Goal: Navigation & Orientation: Find specific page/section

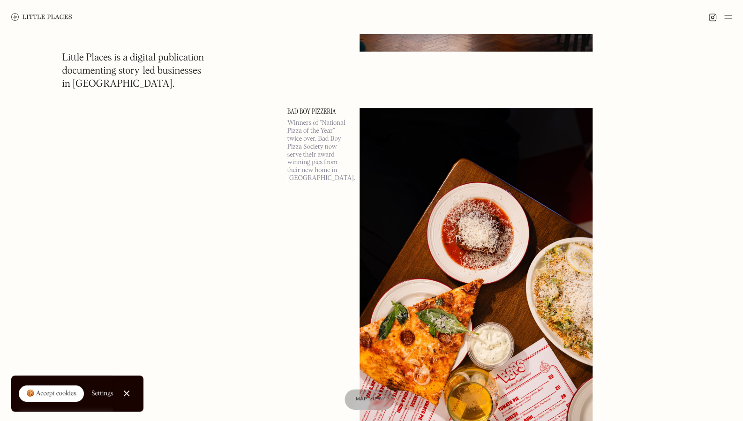
scroll to position [469, 0]
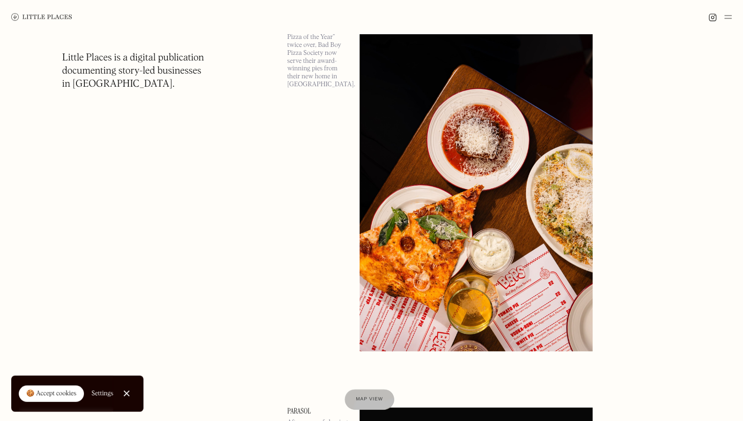
click at [390, 196] on img at bounding box center [476, 182] width 233 height 337
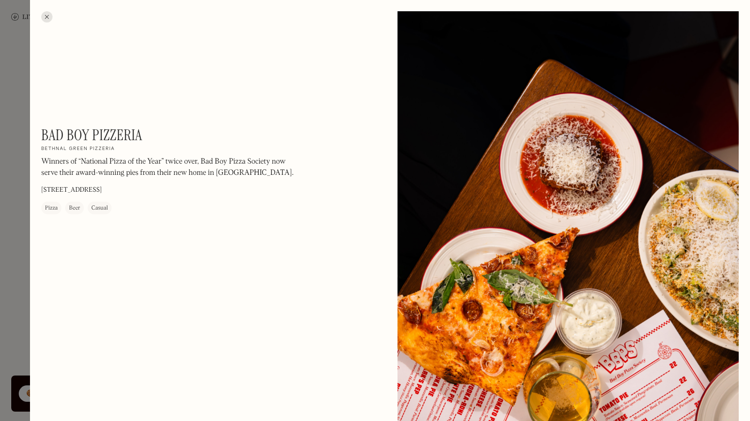
click at [47, 16] on div at bounding box center [46, 16] width 11 height 11
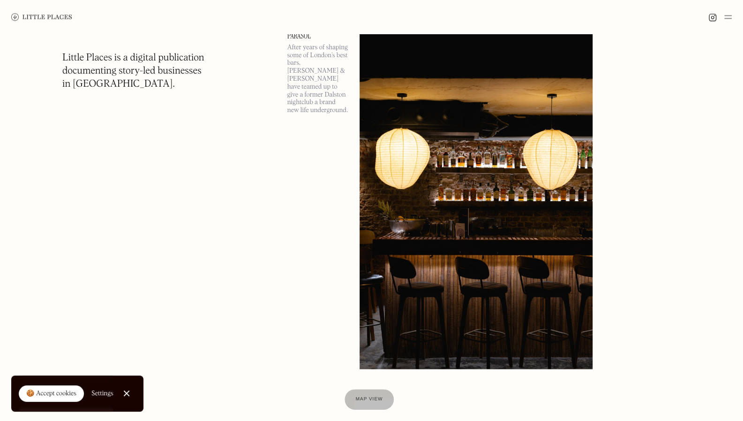
scroll to position [1126, 0]
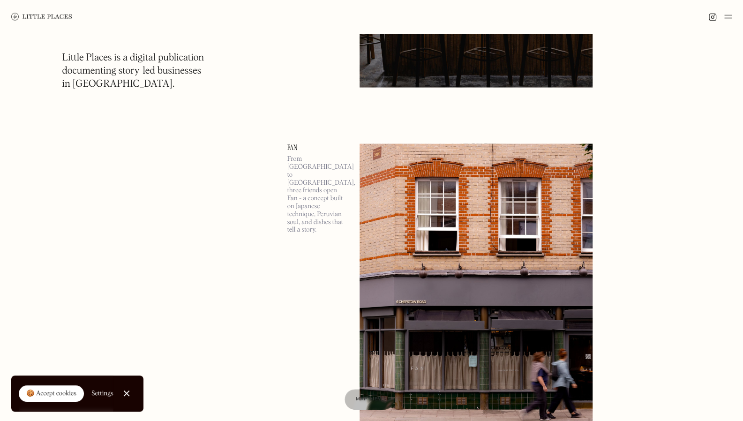
click at [127, 394] on div at bounding box center [126, 394] width 6 height 6
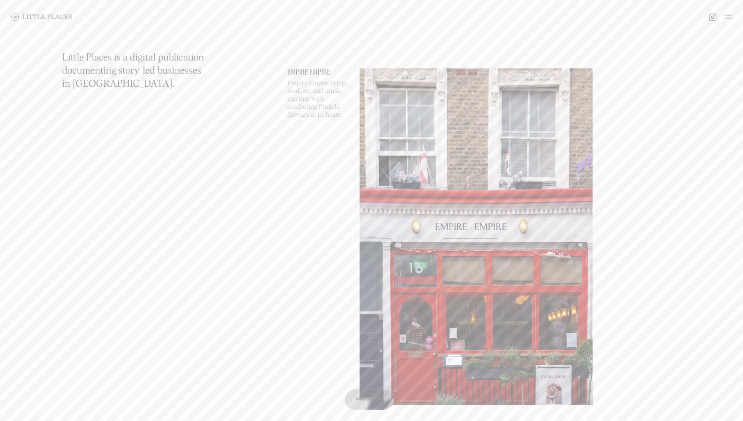
scroll to position [0, 0]
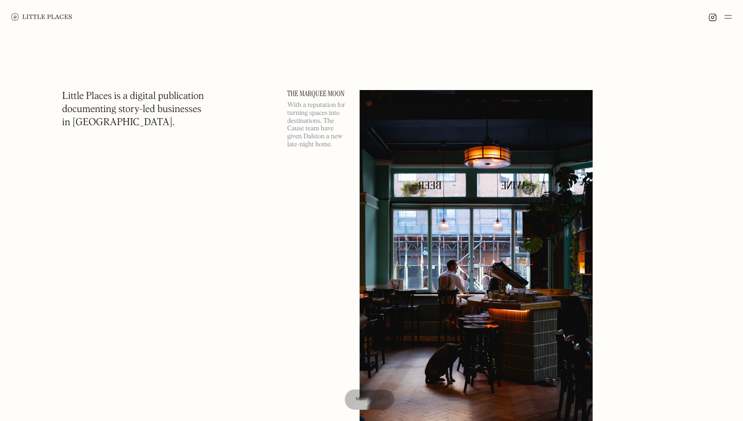
click at [735, 17] on div at bounding box center [371, 17] width 743 height 34
click at [731, 16] on img at bounding box center [729, 16] width 8 height 11
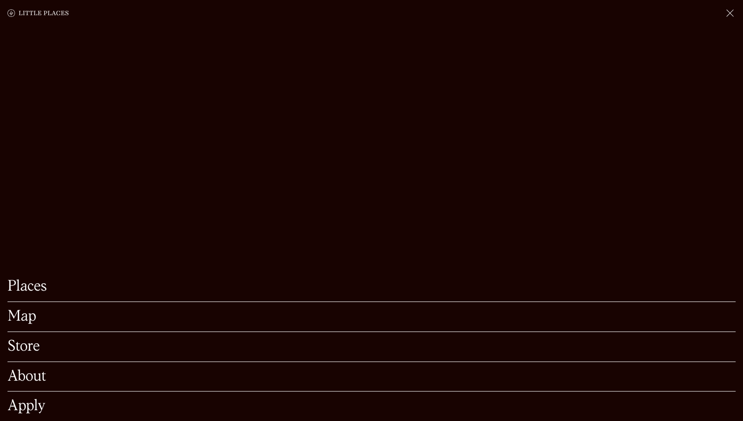
click at [229, 340] on link "Store" at bounding box center [372, 347] width 728 height 15
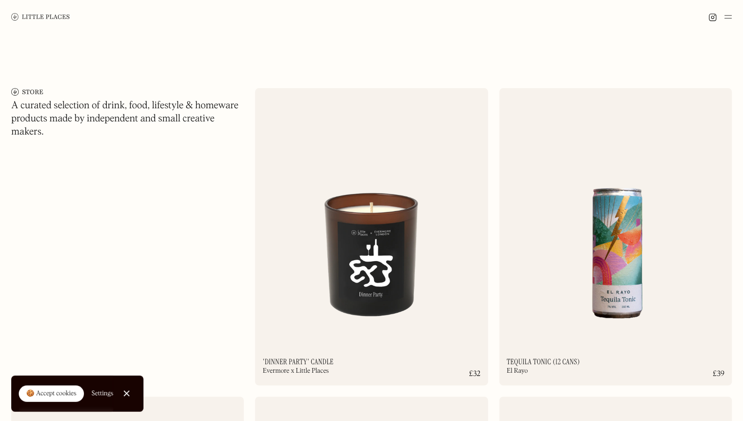
click at [407, 276] on img at bounding box center [371, 214] width 233 height 252
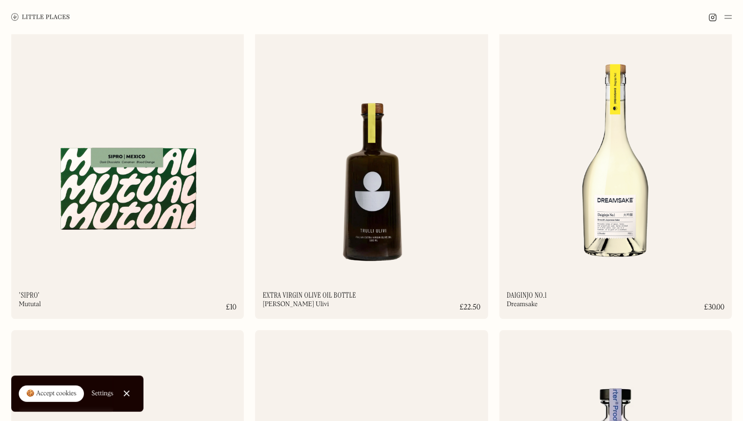
scroll to position [281, 0]
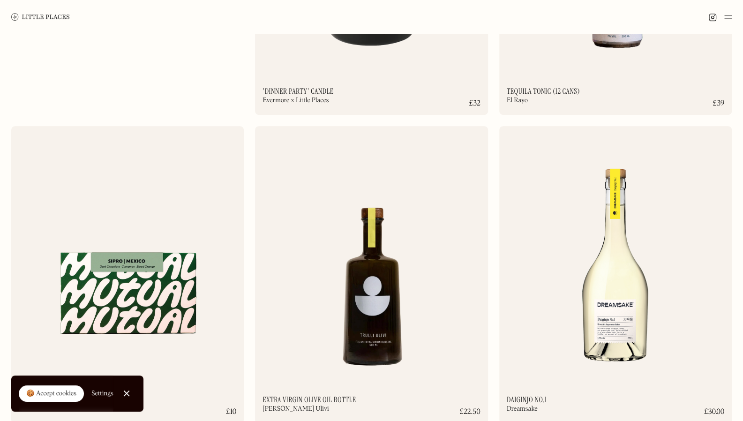
scroll to position [0, 0]
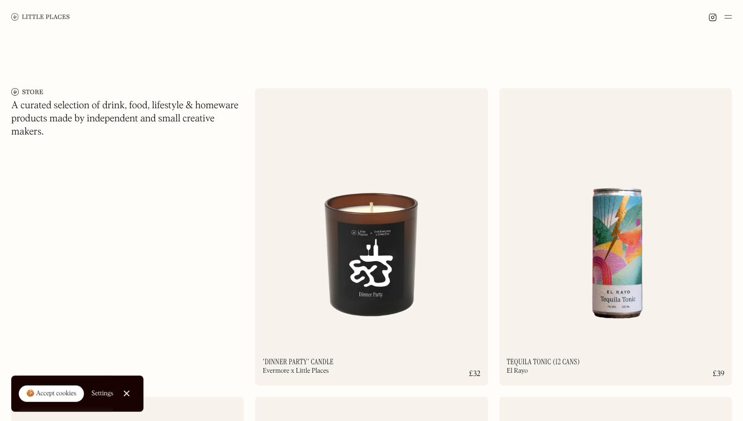
click at [726, 17] on img at bounding box center [729, 16] width 8 height 11
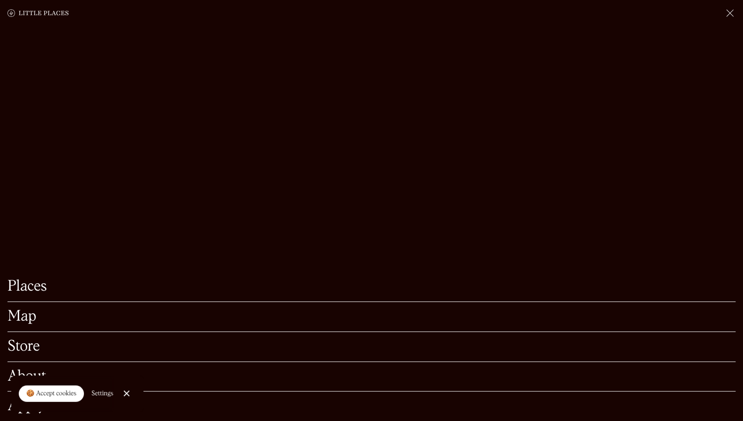
click at [51, 280] on link "Places" at bounding box center [372, 287] width 728 height 15
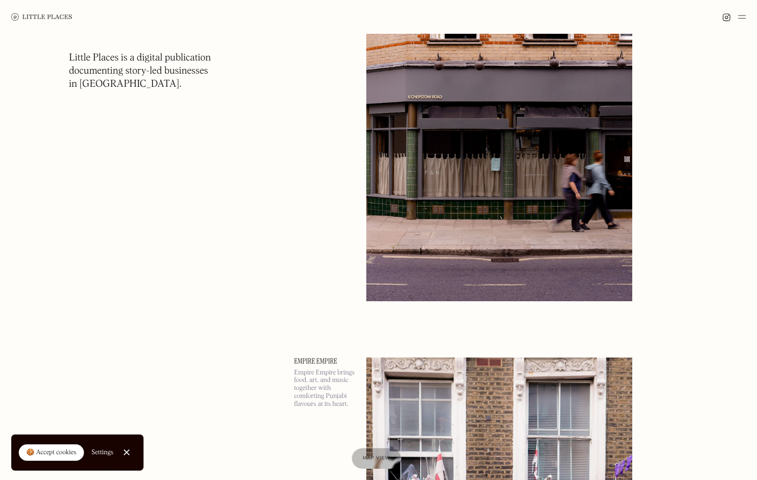
scroll to position [1595, 0]
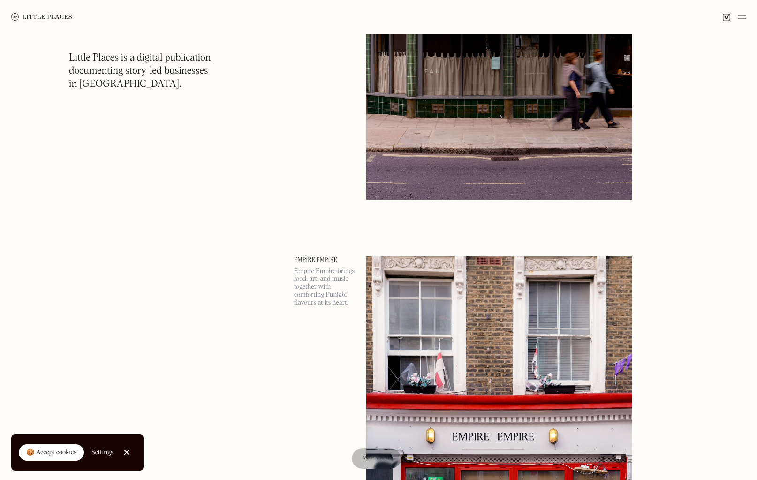
drag, startPoint x: 504, startPoint y: 265, endPoint x: 521, endPoint y: 314, distance: 51.6
click at [504, 265] on img at bounding box center [499, 448] width 266 height 384
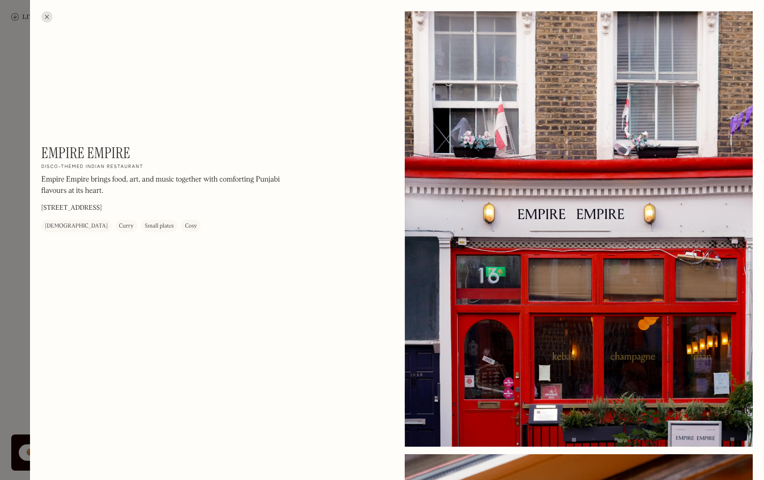
click at [46, 17] on div at bounding box center [46, 16] width 11 height 11
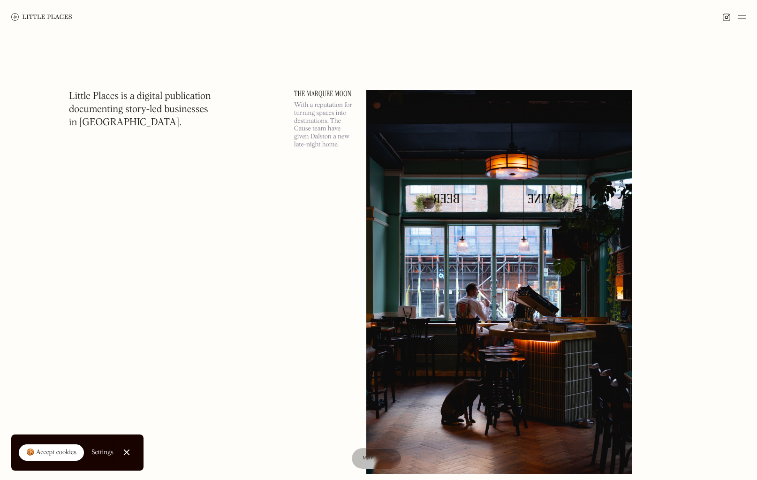
click at [742, 18] on img at bounding box center [742, 16] width 8 height 11
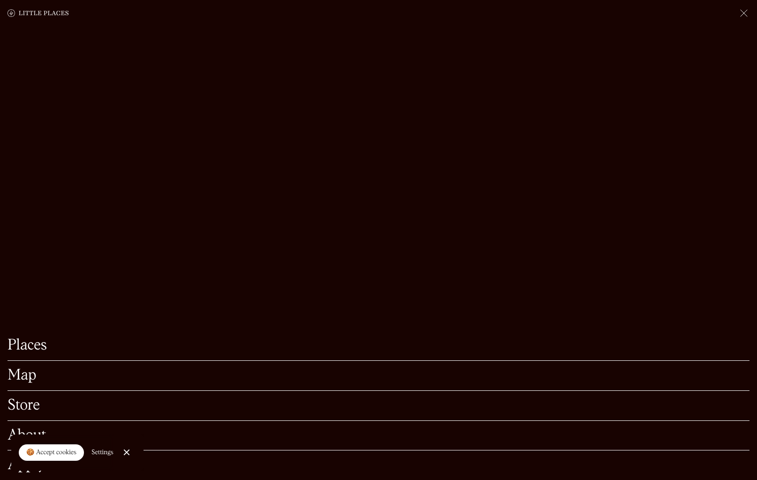
click at [180, 421] on link "About" at bounding box center [379, 435] width 742 height 15
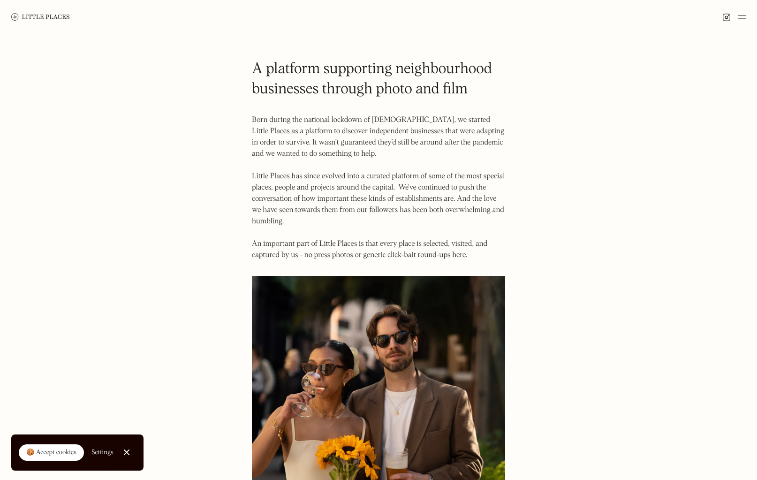
click at [75, 458] on link "🍪 Accept cookies" at bounding box center [51, 452] width 65 height 17
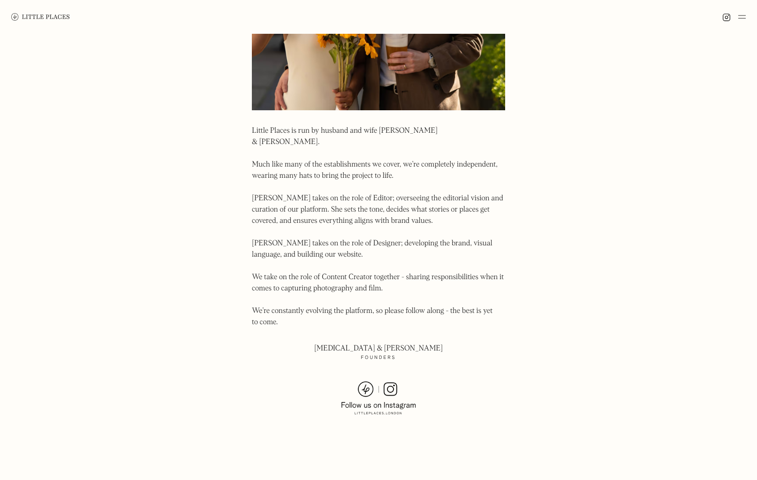
scroll to position [560, 0]
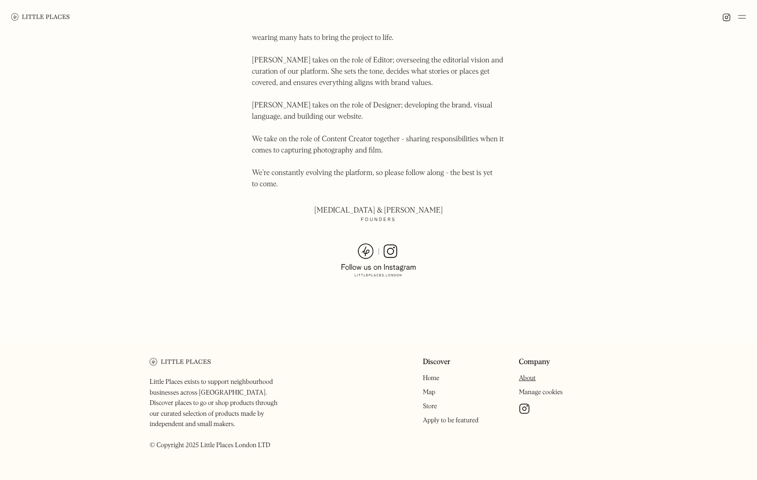
click at [369, 243] on img at bounding box center [378, 260] width 75 height 34
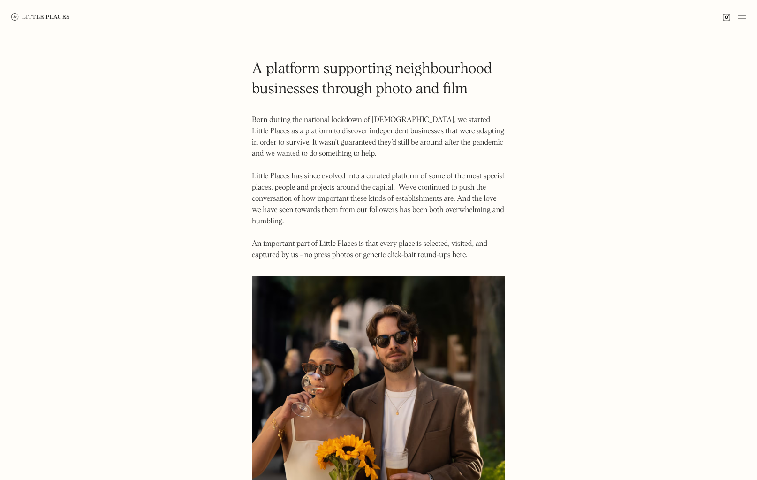
click at [740, 25] on div at bounding box center [378, 17] width 757 height 34
click at [743, 13] on img at bounding box center [742, 16] width 8 height 11
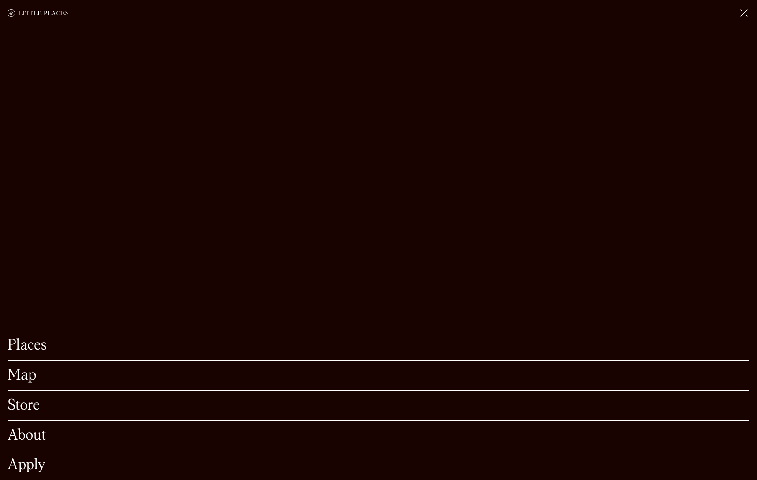
scroll to position [375, 0]
click at [59, 458] on link "Apply" at bounding box center [379, 465] width 742 height 15
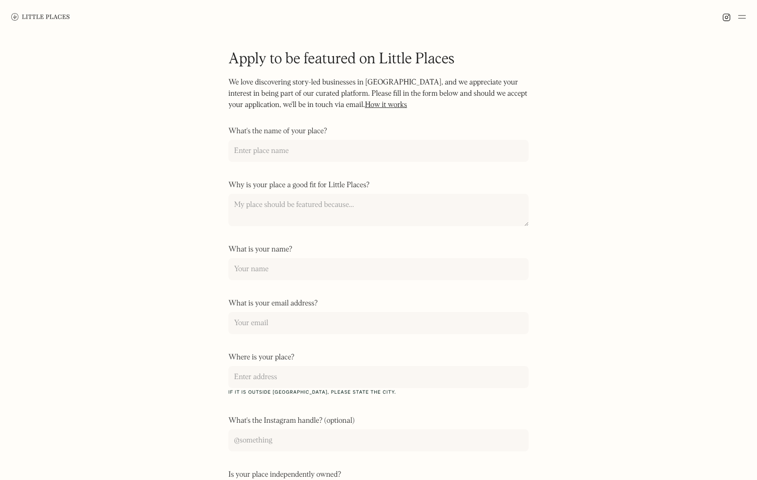
click at [743, 14] on img at bounding box center [742, 16] width 8 height 11
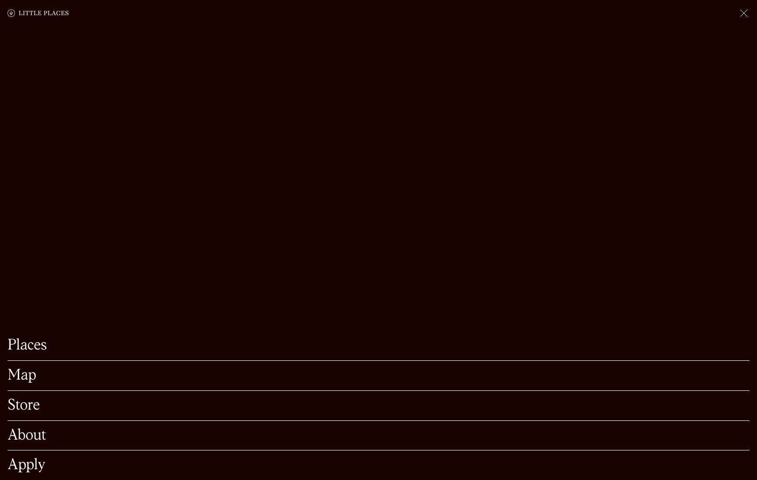
click at [115, 398] on link "Store" at bounding box center [379, 405] width 742 height 15
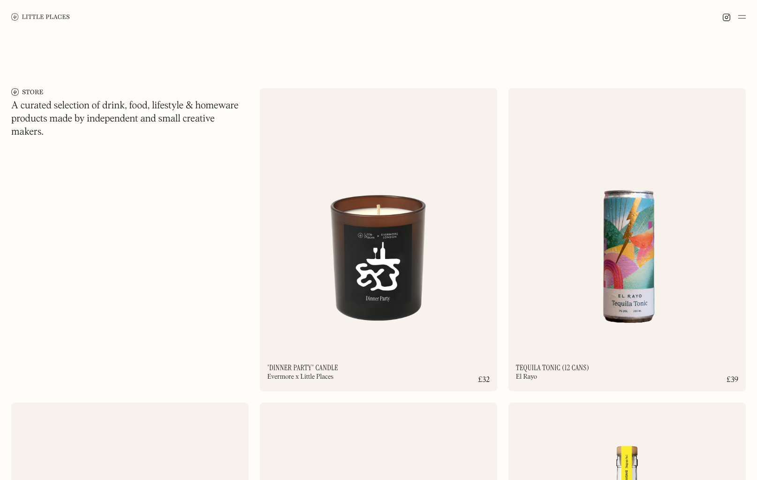
click at [746, 22] on div at bounding box center [378, 17] width 757 height 34
click at [746, 19] on div at bounding box center [378, 17] width 757 height 34
drag, startPoint x: 743, startPoint y: 8, endPoint x: 743, endPoint y: 19, distance: 10.8
click at [743, 19] on div at bounding box center [378, 17] width 757 height 34
click at [743, 19] on img at bounding box center [742, 16] width 8 height 11
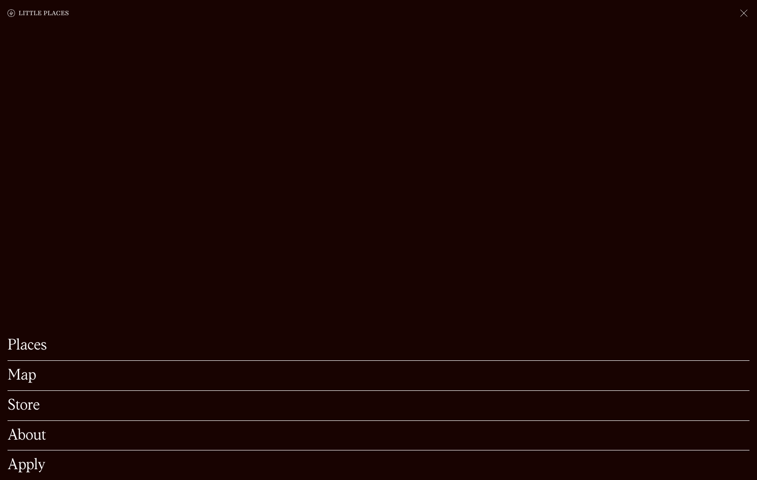
click at [100, 368] on link "Map" at bounding box center [379, 375] width 742 height 15
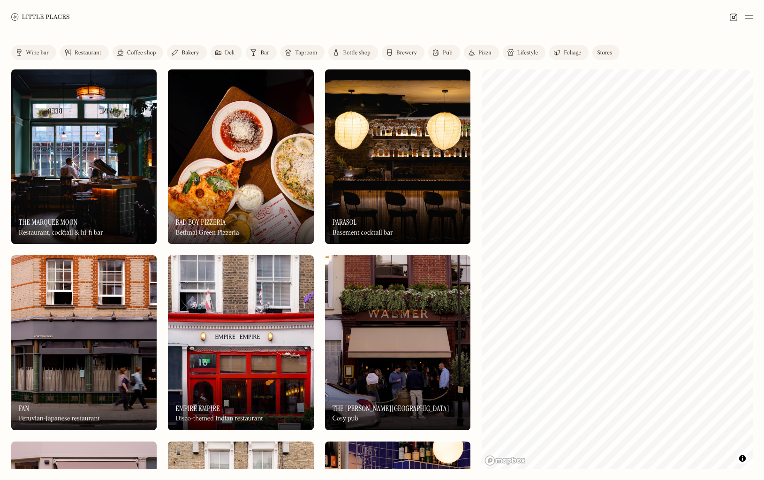
scroll to position [469, 0]
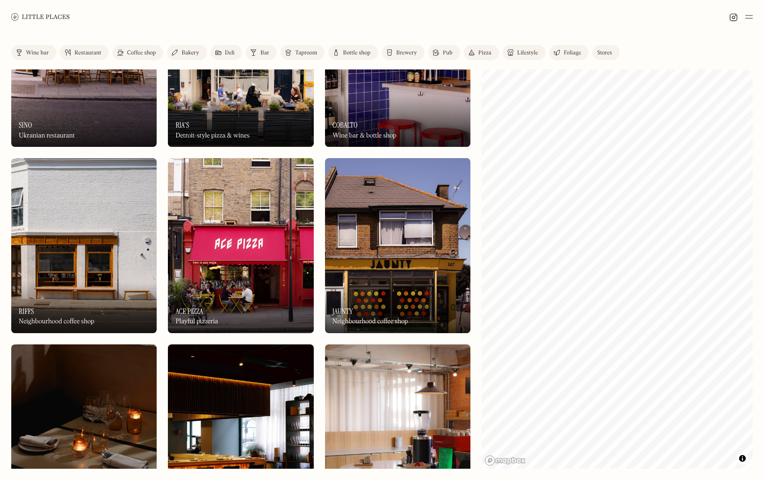
click at [248, 283] on div "On Our Radar Ace Pizza Playful pizzeria" at bounding box center [240, 307] width 145 height 52
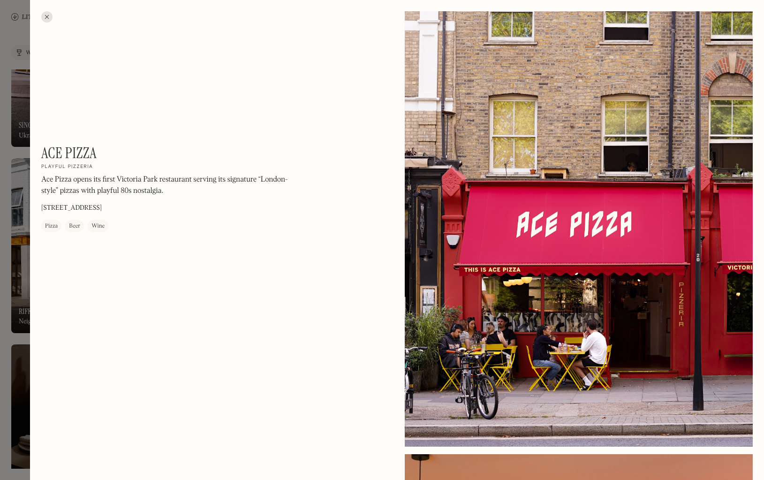
click at [47, 14] on div at bounding box center [46, 16] width 11 height 11
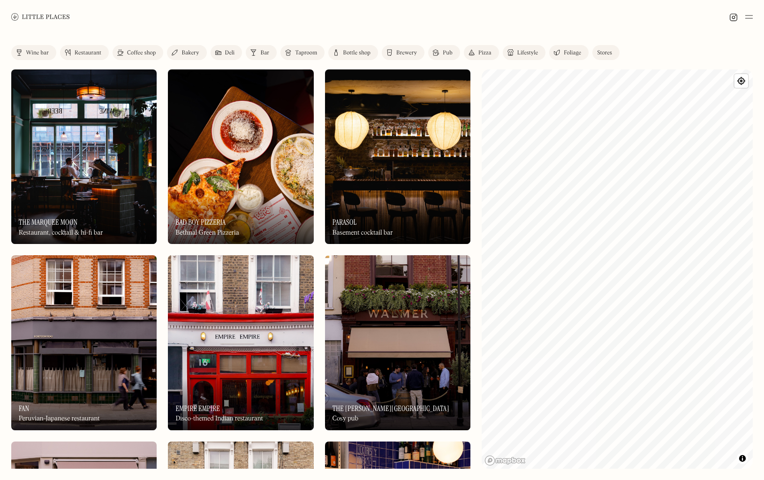
click at [748, 18] on img at bounding box center [749, 16] width 8 height 11
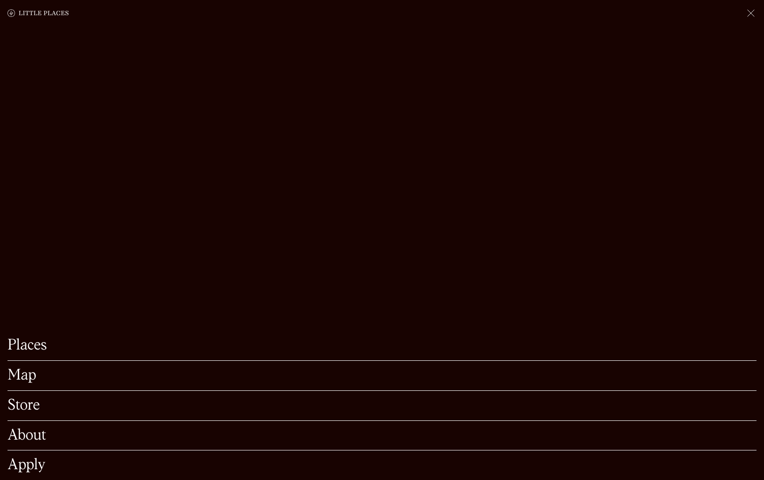
click at [162, 341] on link "Places" at bounding box center [382, 345] width 749 height 15
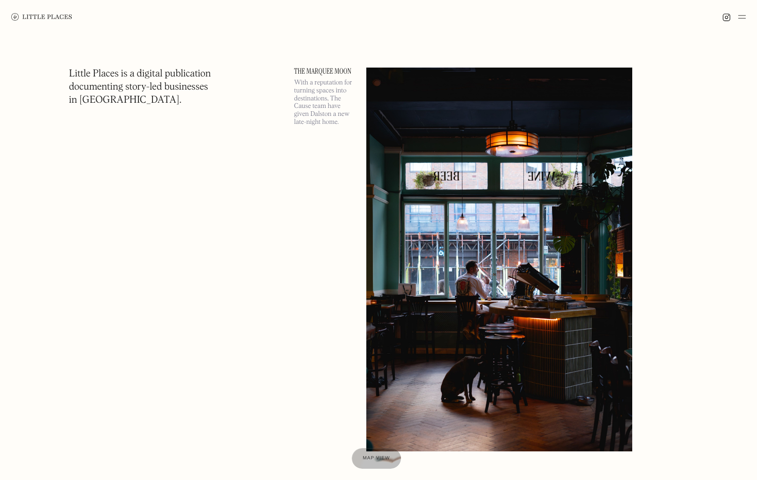
scroll to position [469, 0]
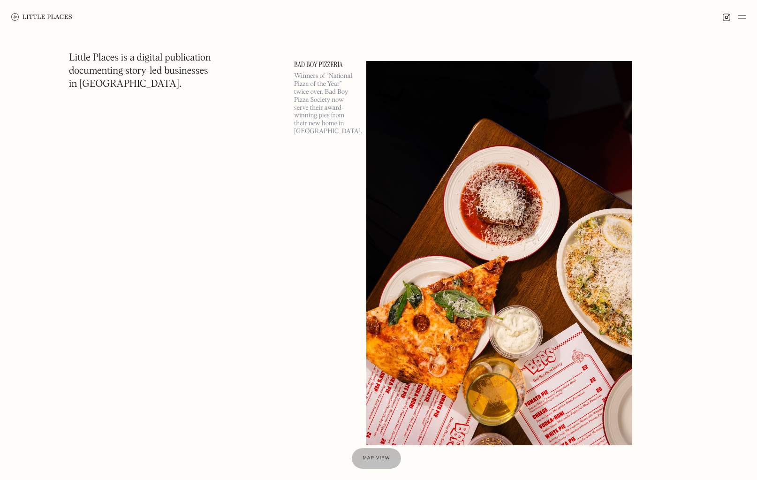
click at [742, 16] on img at bounding box center [742, 16] width 8 height 11
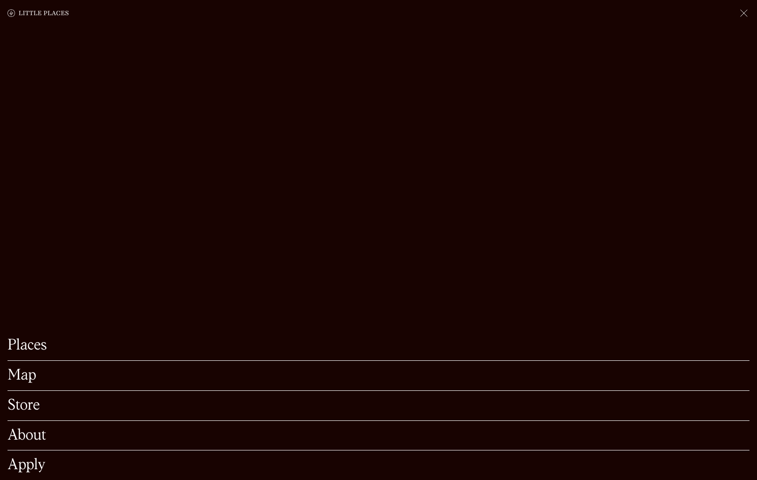
click at [79, 399] on div "Store" at bounding box center [379, 406] width 742 height 30
click at [12, 398] on link "Store" at bounding box center [379, 405] width 742 height 15
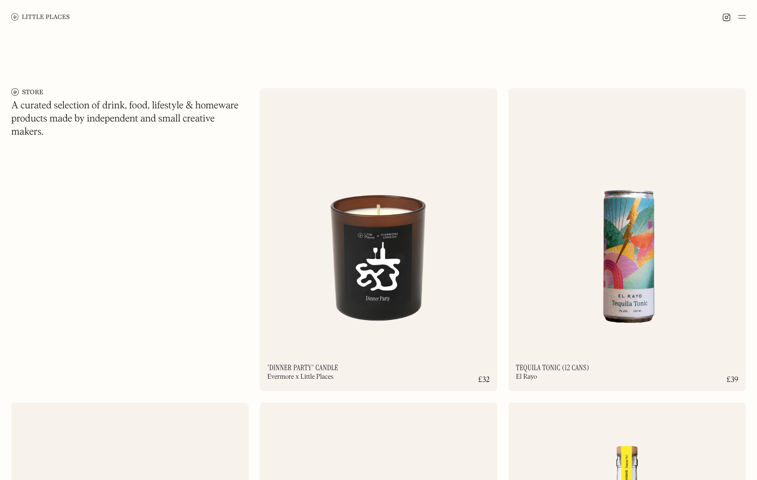
click at [468, 318] on img at bounding box center [378, 216] width 237 height 257
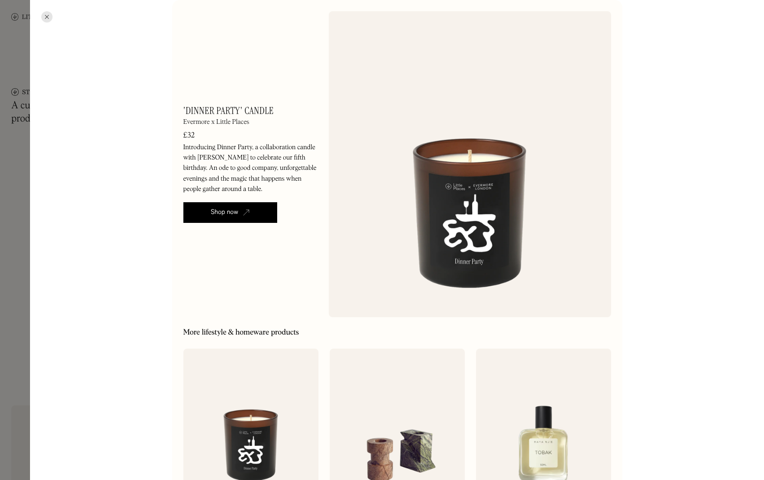
click at [47, 15] on div at bounding box center [46, 16] width 11 height 11
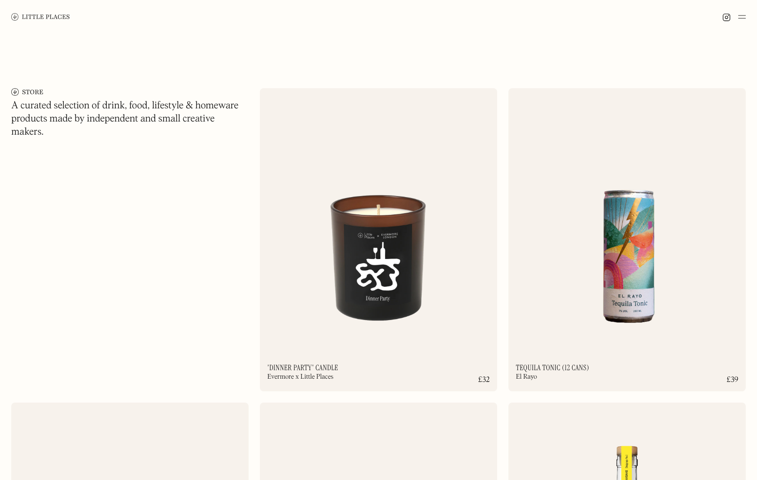
click at [743, 19] on img at bounding box center [742, 16] width 8 height 11
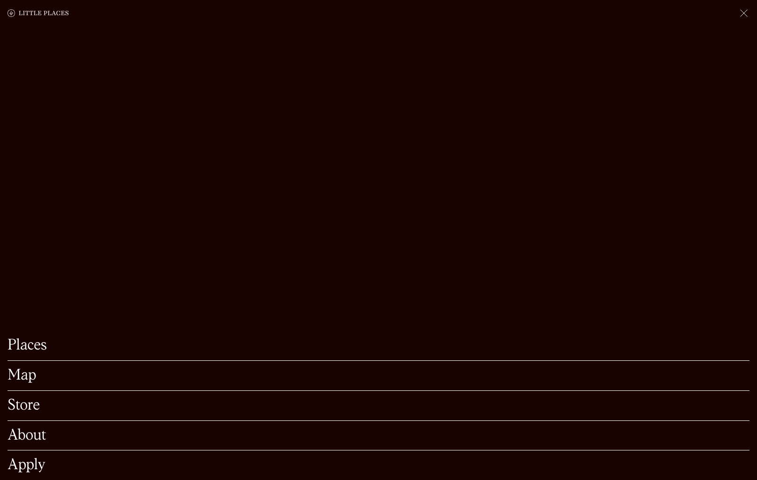
click at [73, 338] on link "Places" at bounding box center [379, 345] width 742 height 15
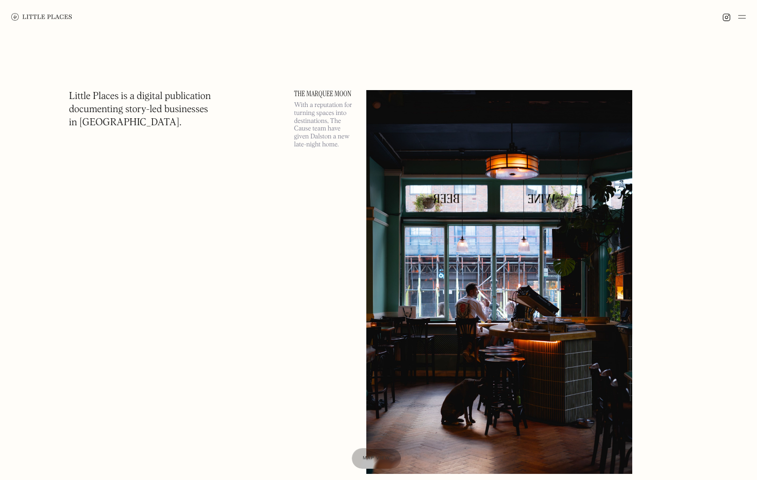
click at [588, 386] on img at bounding box center [499, 282] width 266 height 384
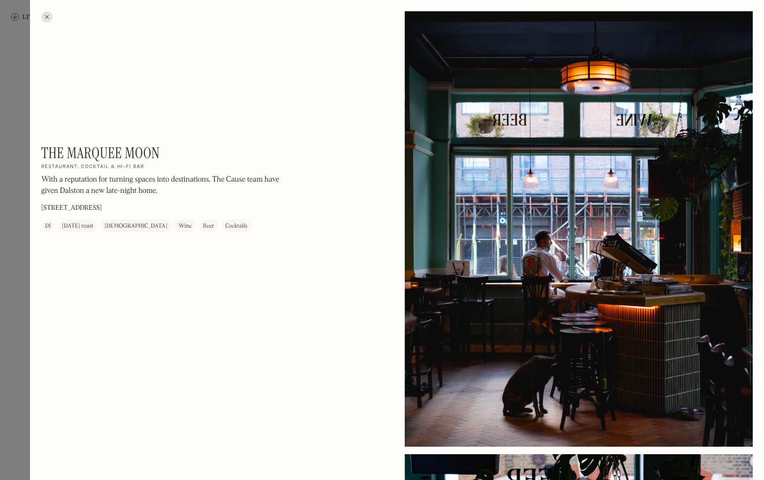
click at [47, 224] on div "DJ" at bounding box center [48, 225] width 6 height 9
click at [46, 15] on div at bounding box center [46, 16] width 11 height 11
